Goal: Check status: Check status

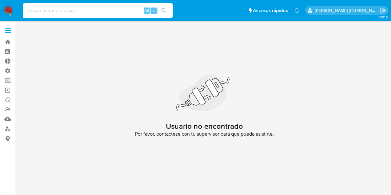
click at [96, 7] on input at bounding box center [98, 11] width 150 height 8
paste input "238738512"
type input "238738512"
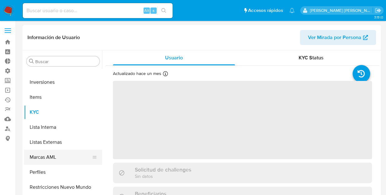
scroll to position [125, 0]
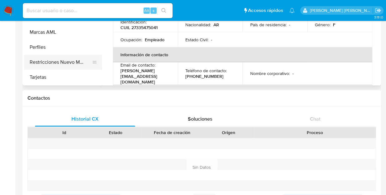
select select "10"
click at [47, 77] on button "Tarjetas" at bounding box center [60, 77] width 73 height 15
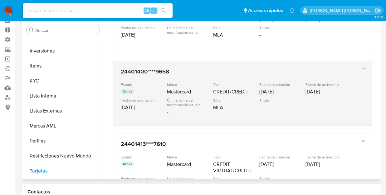
scroll to position [0, 0]
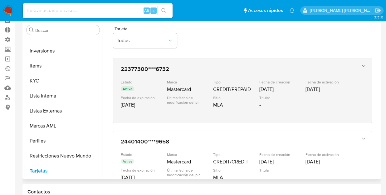
click at [364, 64] on div "22377300****6732 Estado Active Marca Mastercard Tipo CREDIT/PREPAID Fecha de cr…" at bounding box center [242, 90] width 259 height 64
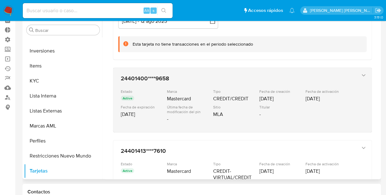
scroll to position [125, 0]
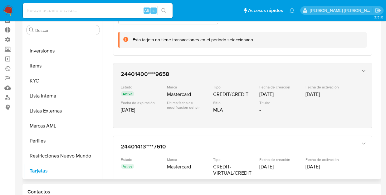
click at [363, 70] on icon "button" at bounding box center [364, 71] width 6 height 6
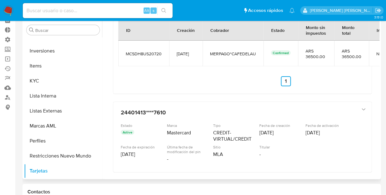
scroll to position [281, 0]
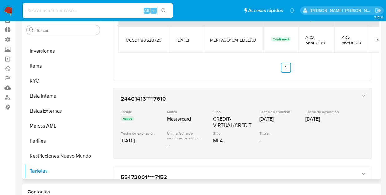
click at [361, 95] on icon "button" at bounding box center [364, 95] width 6 height 6
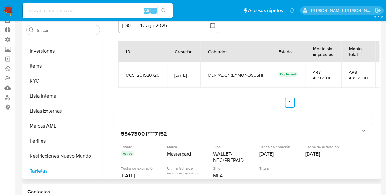
scroll to position [468, 0]
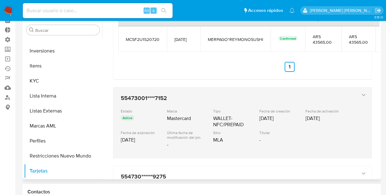
click at [363, 93] on icon "button" at bounding box center [364, 95] width 6 height 6
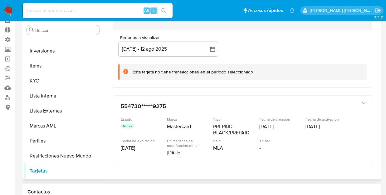
scroll to position [620, 0]
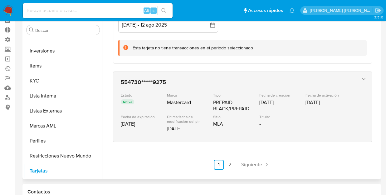
click at [365, 75] on div "554730******9275 Estado Active Marca Mastercard Tipo PREPAID-BLACK/PREPAID Fech…" at bounding box center [242, 106] width 259 height 70
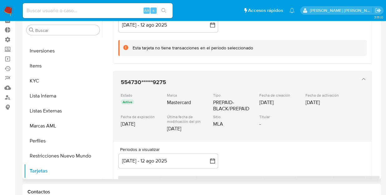
click at [363, 76] on icon "button" at bounding box center [364, 79] width 6 height 6
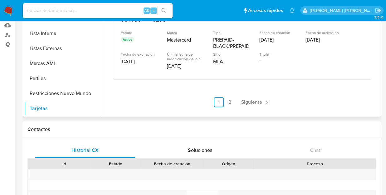
drag, startPoint x: 228, startPoint y: 101, endPoint x: 237, endPoint y: 102, distance: 9.4
click at [228, 101] on link "2" at bounding box center [230, 102] width 10 height 10
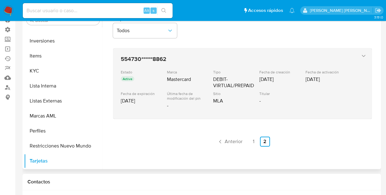
scroll to position [62, 0]
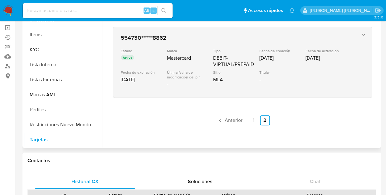
click at [153, 55] on div "Active" at bounding box center [143, 58] width 45 height 7
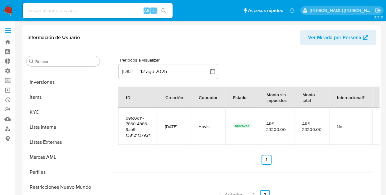
scroll to position [0, 0]
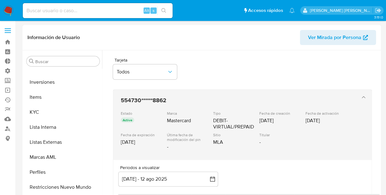
click at [362, 97] on icon "button" at bounding box center [363, 97] width 3 height 2
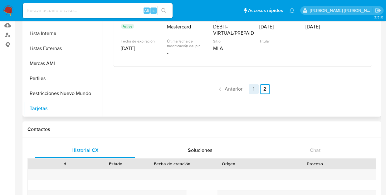
click at [251, 89] on link "1" at bounding box center [254, 89] width 10 height 10
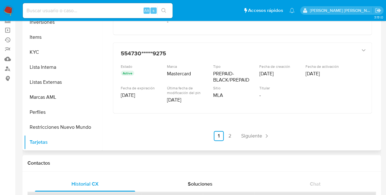
scroll to position [62, 0]
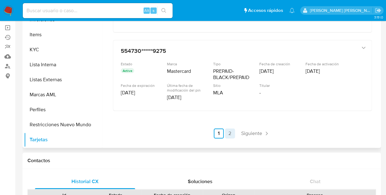
click at [228, 130] on link "2" at bounding box center [230, 133] width 10 height 10
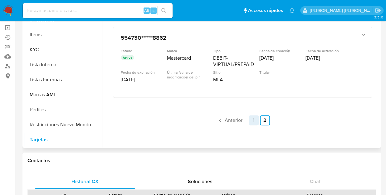
click at [249, 120] on link "1" at bounding box center [254, 120] width 10 height 10
